Goal: Complete application form

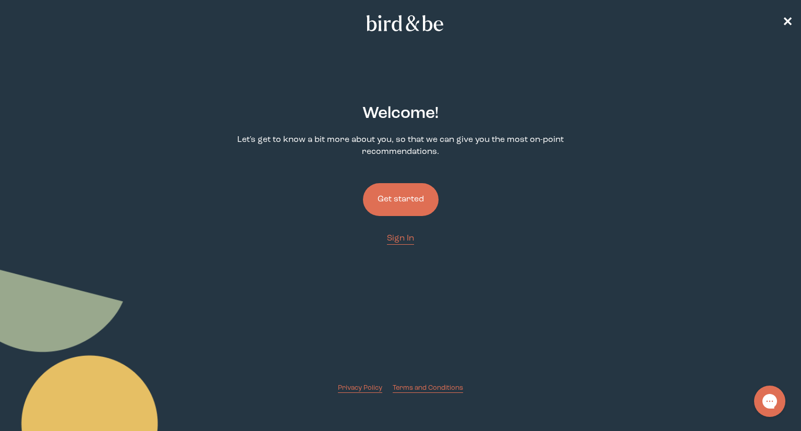
click at [415, 205] on button "Get started" at bounding box center [401, 199] width 76 height 33
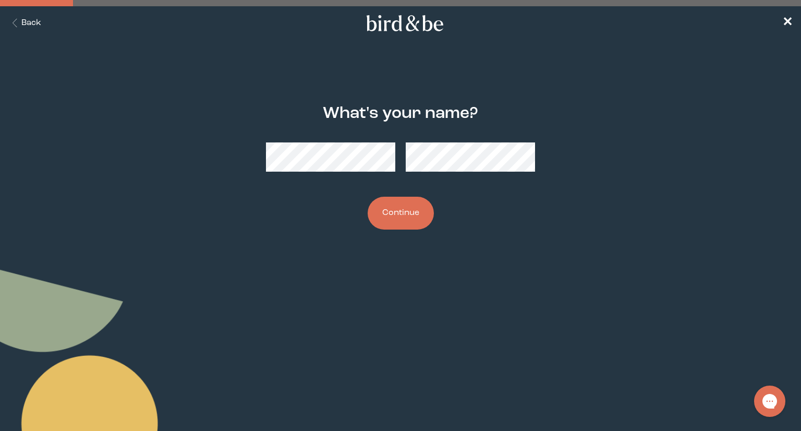
click at [420, 213] on button "Continue" at bounding box center [401, 213] width 66 height 33
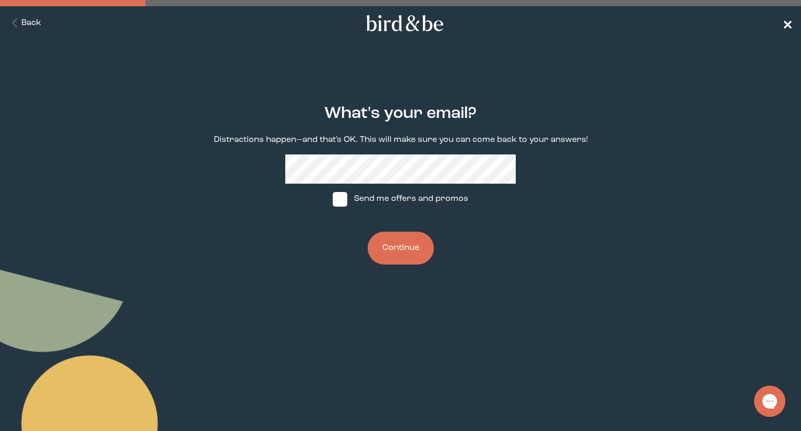
click at [783, 19] on span "✕" at bounding box center [787, 23] width 10 height 13
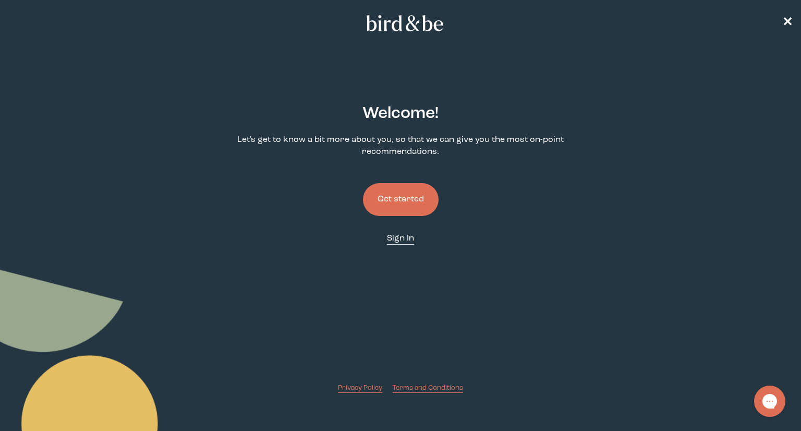
click at [396, 239] on span "Sign In" at bounding box center [400, 238] width 27 height 8
click at [400, 198] on button "Get started" at bounding box center [401, 199] width 76 height 33
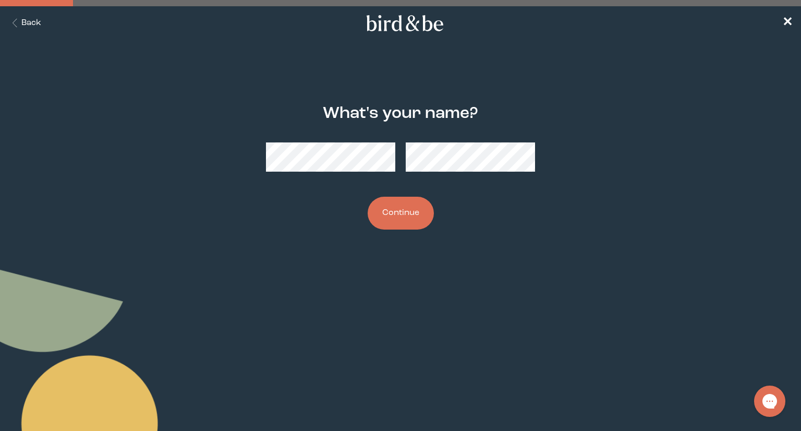
click at [411, 215] on button "Continue" at bounding box center [401, 213] width 66 height 33
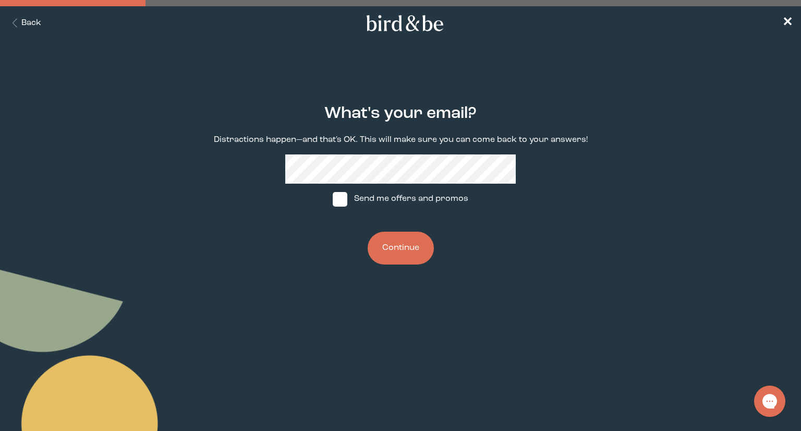
click at [338, 205] on span at bounding box center [340, 199] width 15 height 15
click at [333, 199] on input "Send me offers and promos" at bounding box center [332, 199] width 1 height 1
checkbox input "true"
click at [405, 256] on button "Continue" at bounding box center [401, 248] width 66 height 33
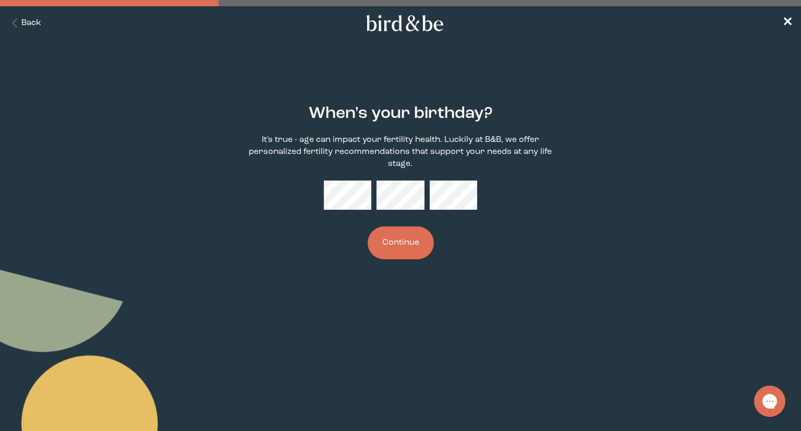
click at [412, 254] on button "Continue" at bounding box center [401, 242] width 66 height 33
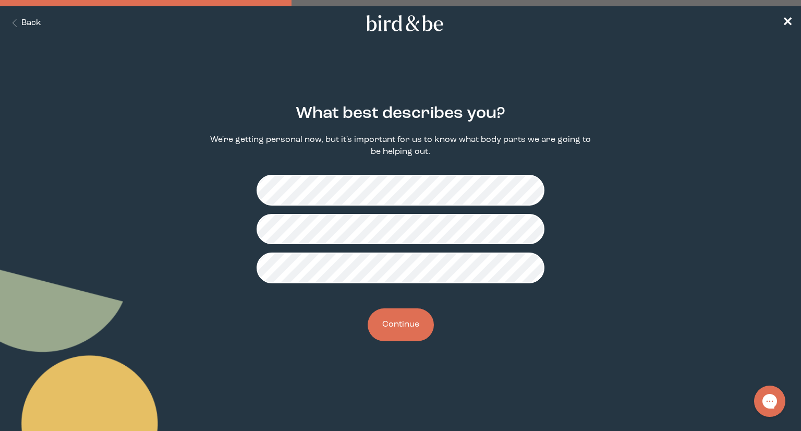
click at [432, 341] on div "What best describes you? We're getting personal now, but it's important for us …" at bounding box center [401, 223] width 384 height 270
click at [412, 331] on button "Continue" at bounding box center [401, 324] width 66 height 33
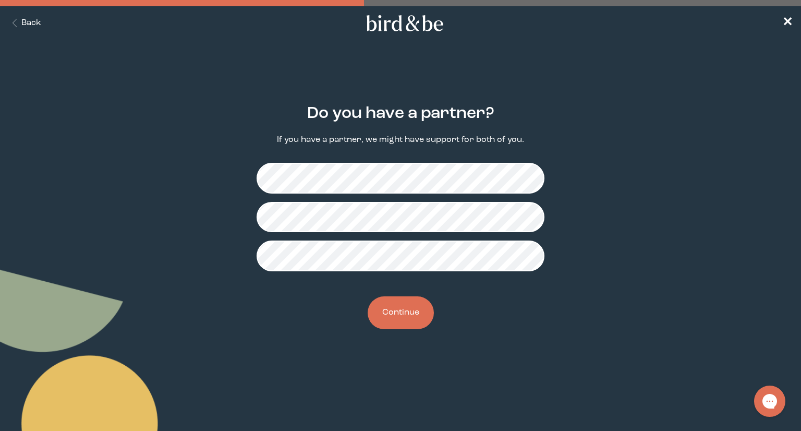
click at [410, 321] on button "Continue" at bounding box center [401, 312] width 66 height 33
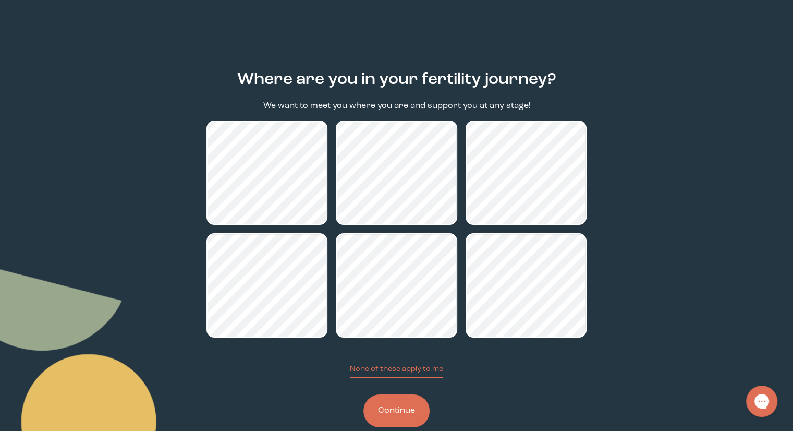
scroll to position [52, 0]
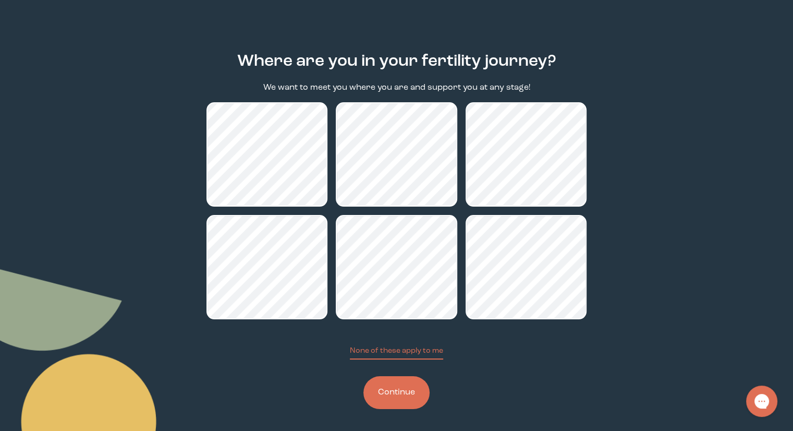
click at [390, 387] on button "Continue" at bounding box center [396, 392] width 66 height 33
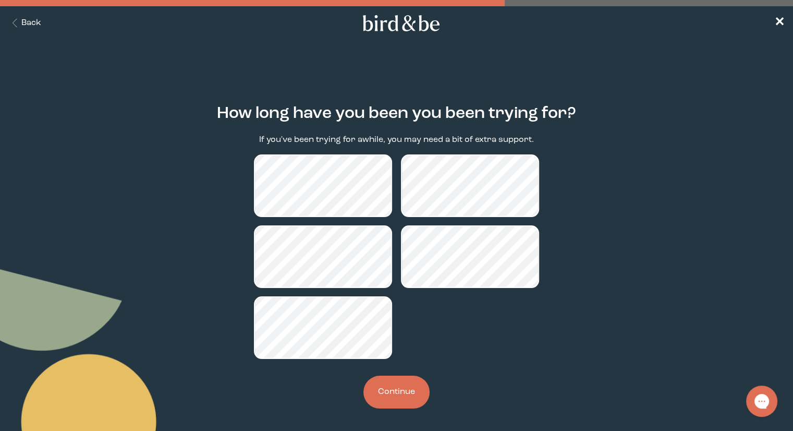
click at [412, 391] on button "Continue" at bounding box center [396, 391] width 66 height 33
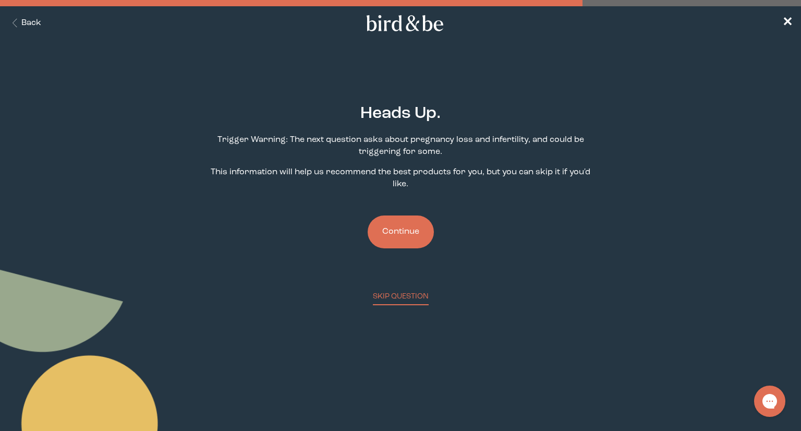
click at [417, 240] on button "Continue" at bounding box center [401, 231] width 66 height 33
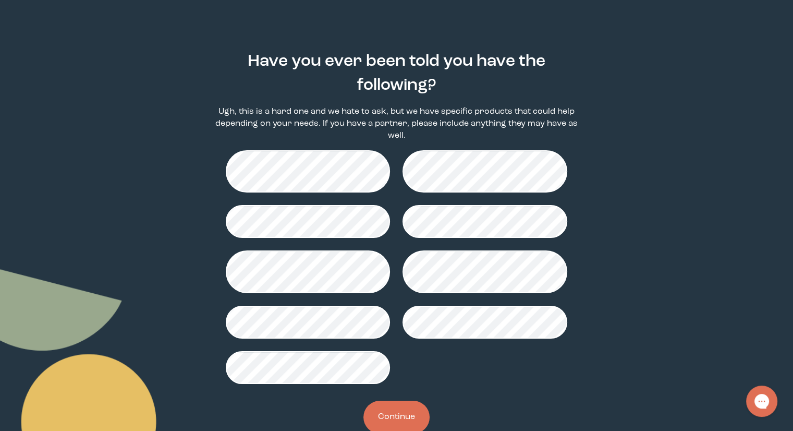
scroll to position [69, 0]
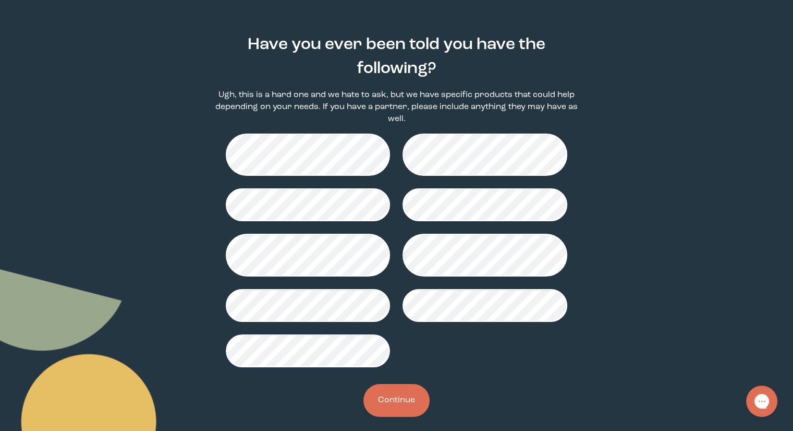
click at [393, 393] on button "Continue" at bounding box center [396, 400] width 66 height 33
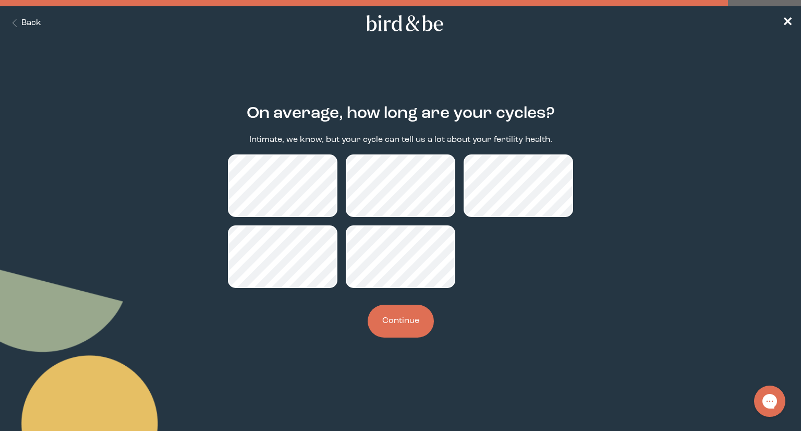
click at [409, 326] on button "Continue" at bounding box center [401, 321] width 66 height 33
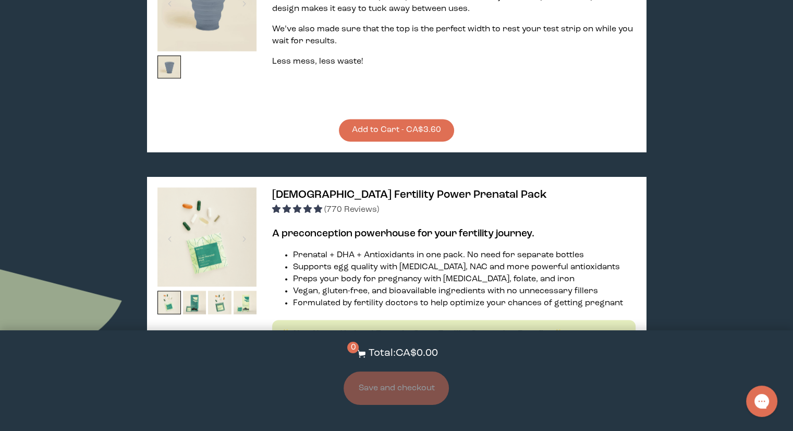
scroll to position [1564, 0]
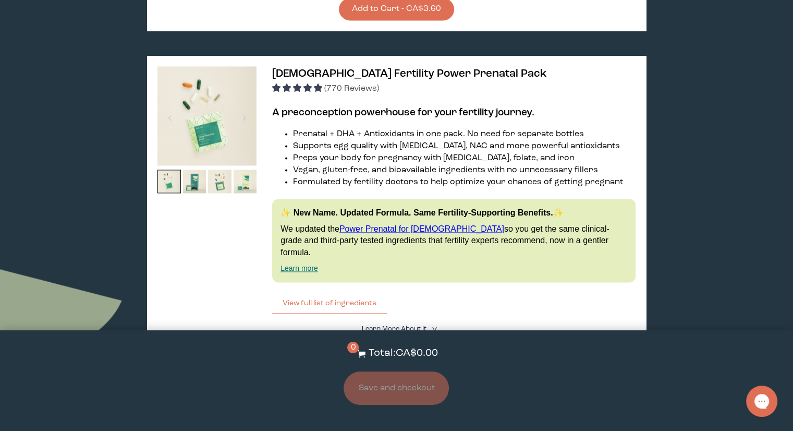
click at [219, 125] on img at bounding box center [206, 115] width 99 height 99
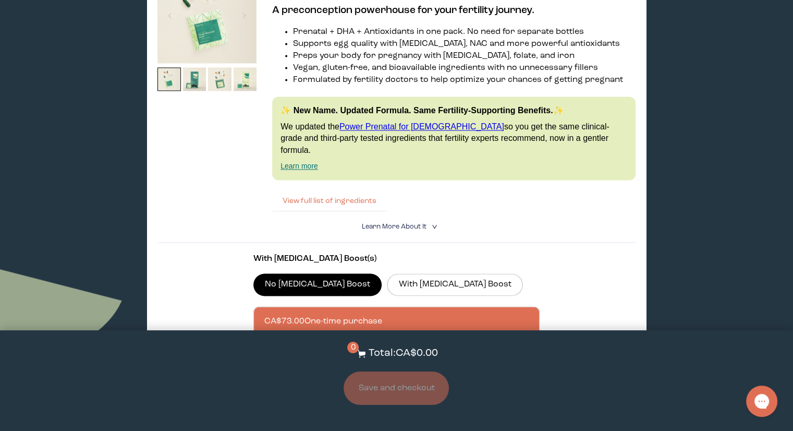
scroll to position [1669, 0]
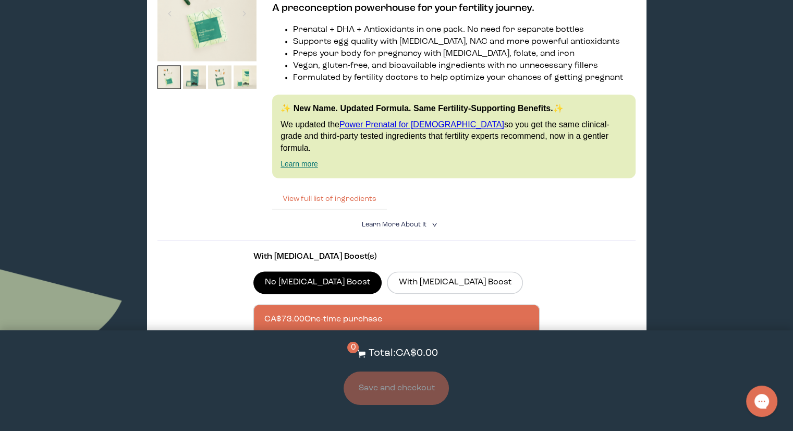
click at [349, 204] on button "View full list of ingredients" at bounding box center [329, 198] width 115 height 21
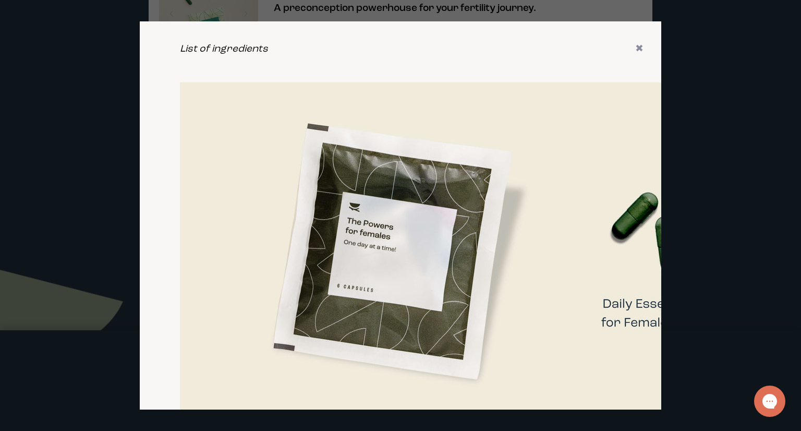
click at [451, 215] on img at bounding box center [714, 254] width 1068 height 345
click at [635, 53] on icon "✖" at bounding box center [639, 49] width 8 height 10
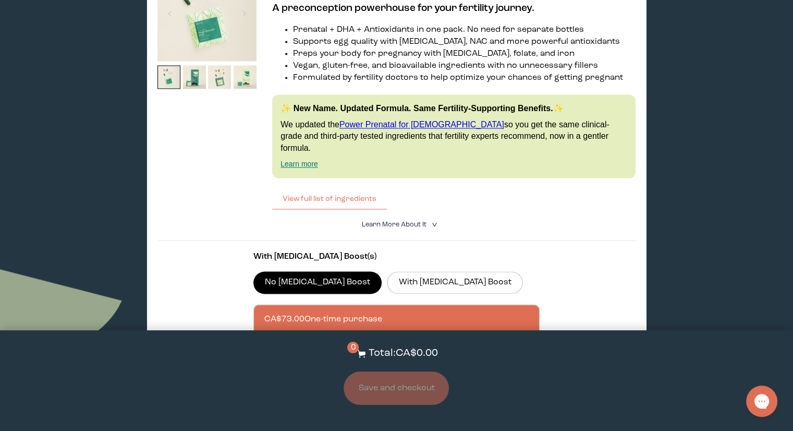
click at [200, 30] on img at bounding box center [206, 11] width 99 height 99
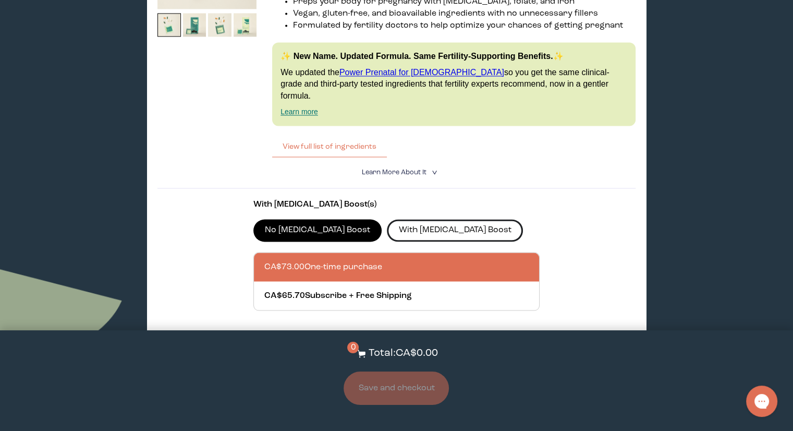
click at [411, 230] on label "With [MEDICAL_DATA] Boost" at bounding box center [455, 230] width 136 height 22
click at [0, 0] on input "With [MEDICAL_DATA] Boost" at bounding box center [0, 0] width 0 height 0
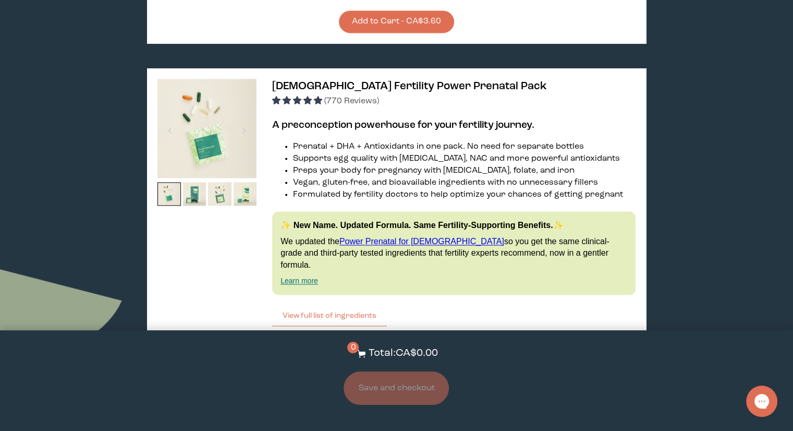
scroll to position [1460, 0]
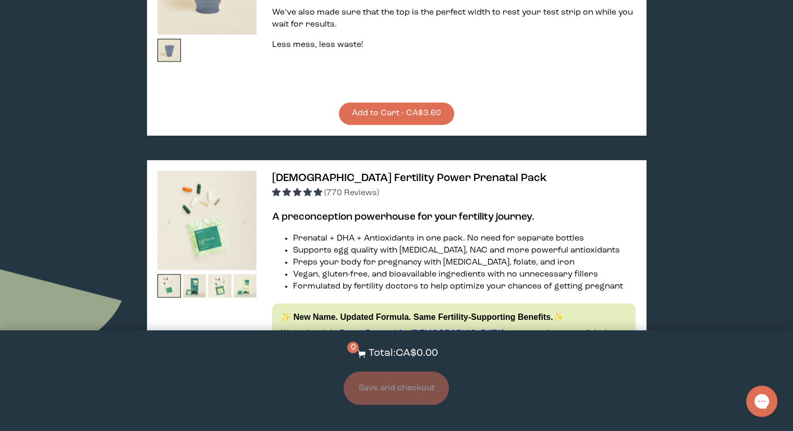
click at [396, 183] on div "[DEMOGRAPHIC_DATA] Fertility Power Prenatal Pack (770 Reviews) A preconception …" at bounding box center [396, 394] width 499 height 469
click at [427, 220] on div "[DEMOGRAPHIC_DATA] Fertility Power Prenatal Pack (770 Reviews) A preconception …" at bounding box center [396, 394] width 499 height 469
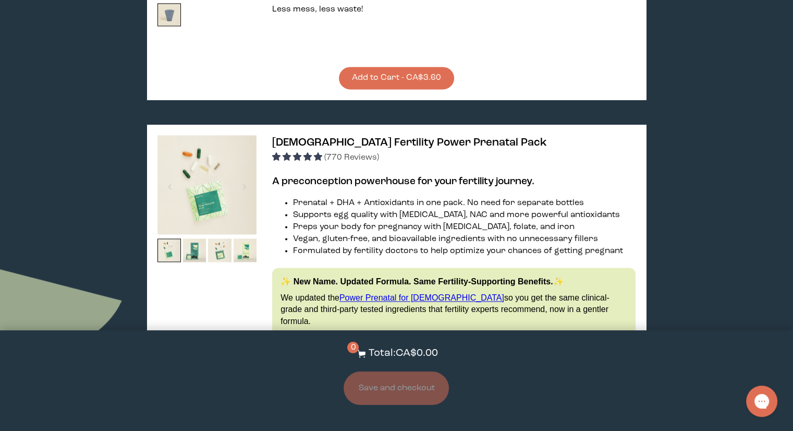
scroll to position [1564, 0]
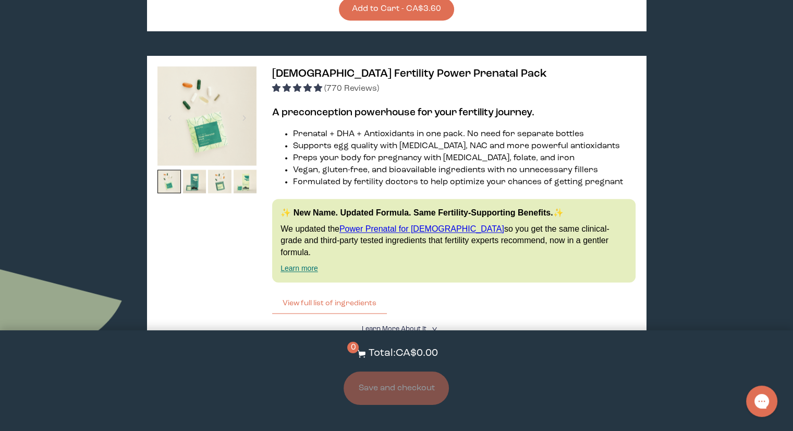
click at [409, 233] on link "Power Prenatal for [DEMOGRAPHIC_DATA]" at bounding box center [421, 228] width 165 height 9
